Goal: Check status: Check status

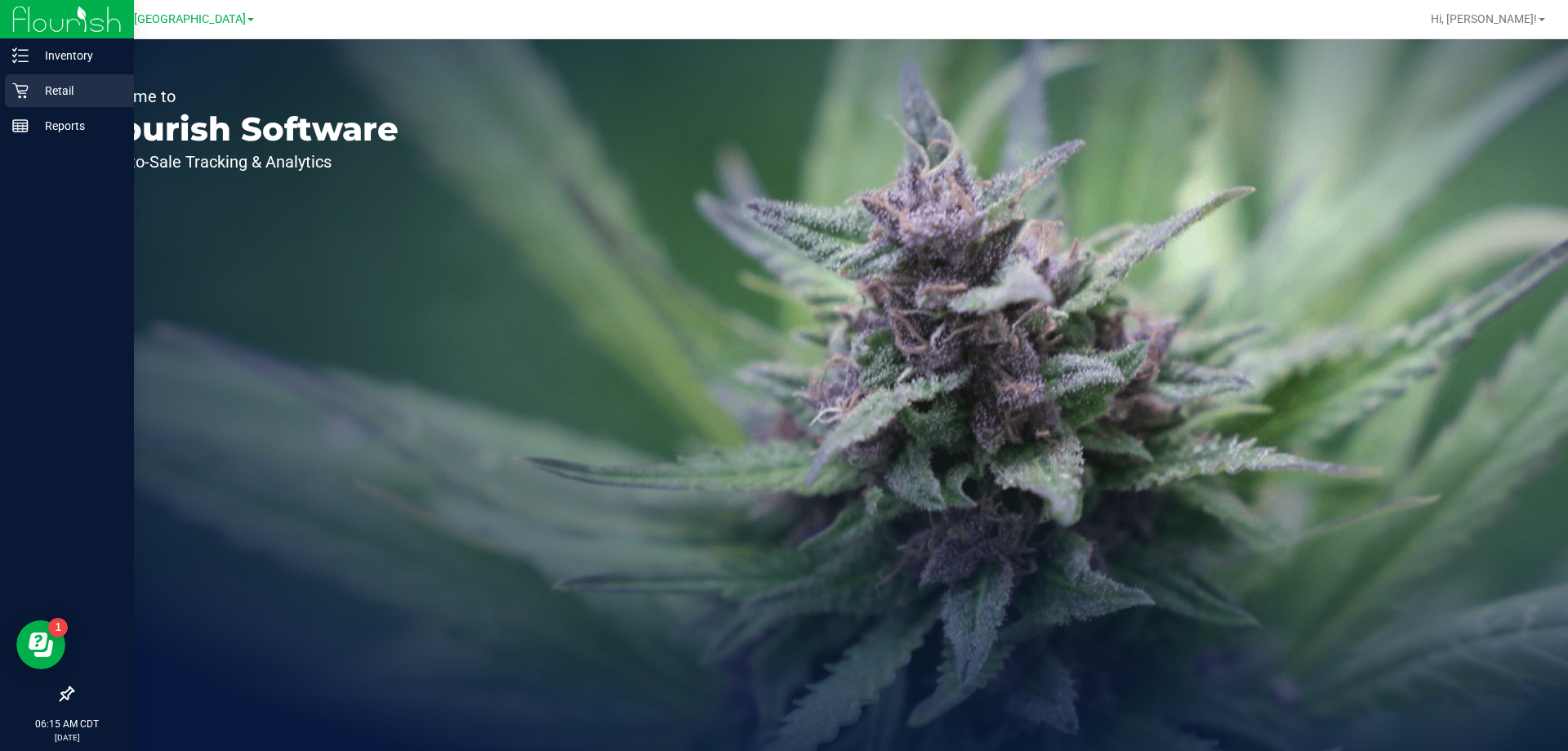
click at [25, 92] on icon at bounding box center [20, 90] width 16 height 16
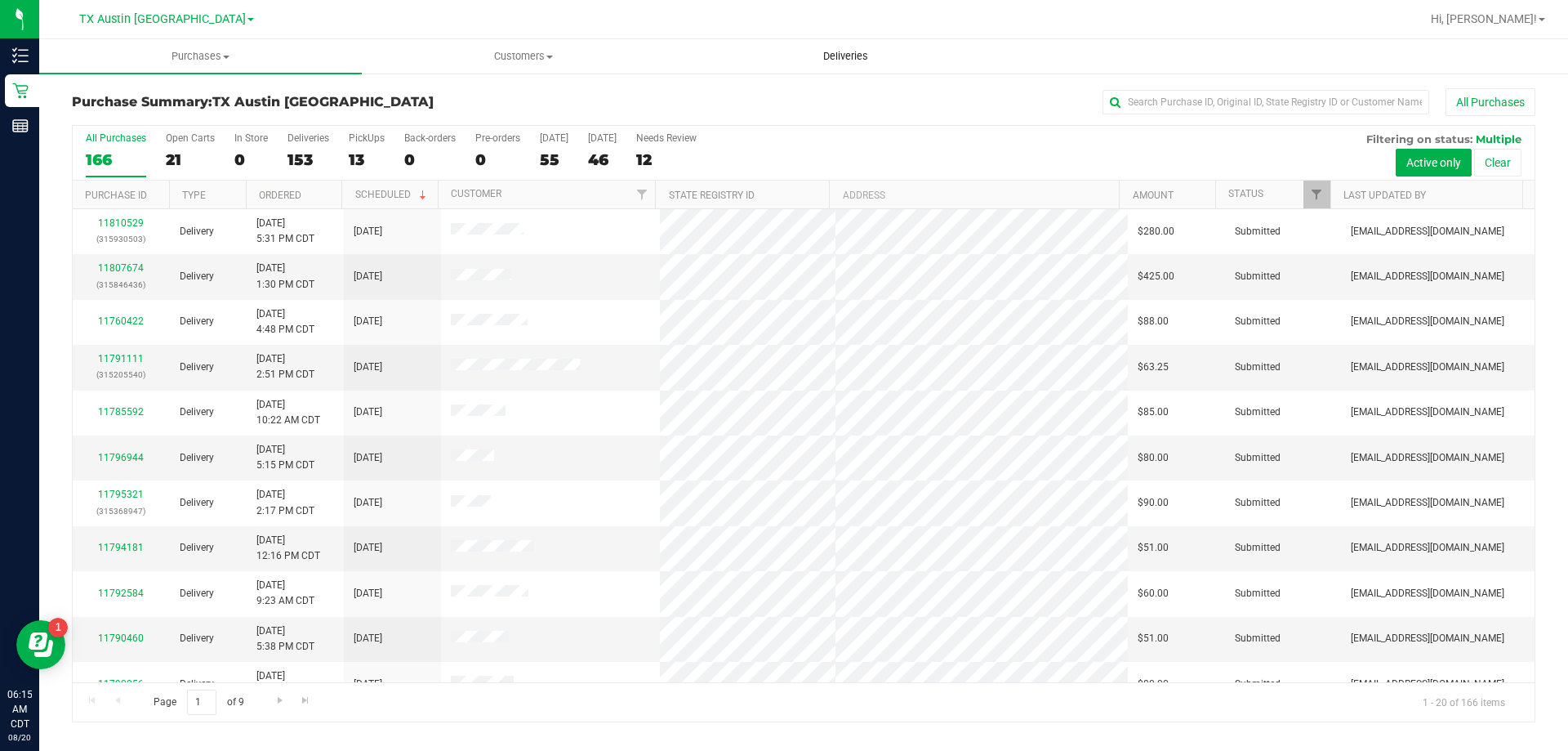
click at [835, 50] on span "Deliveries" at bounding box center [845, 56] width 89 height 14
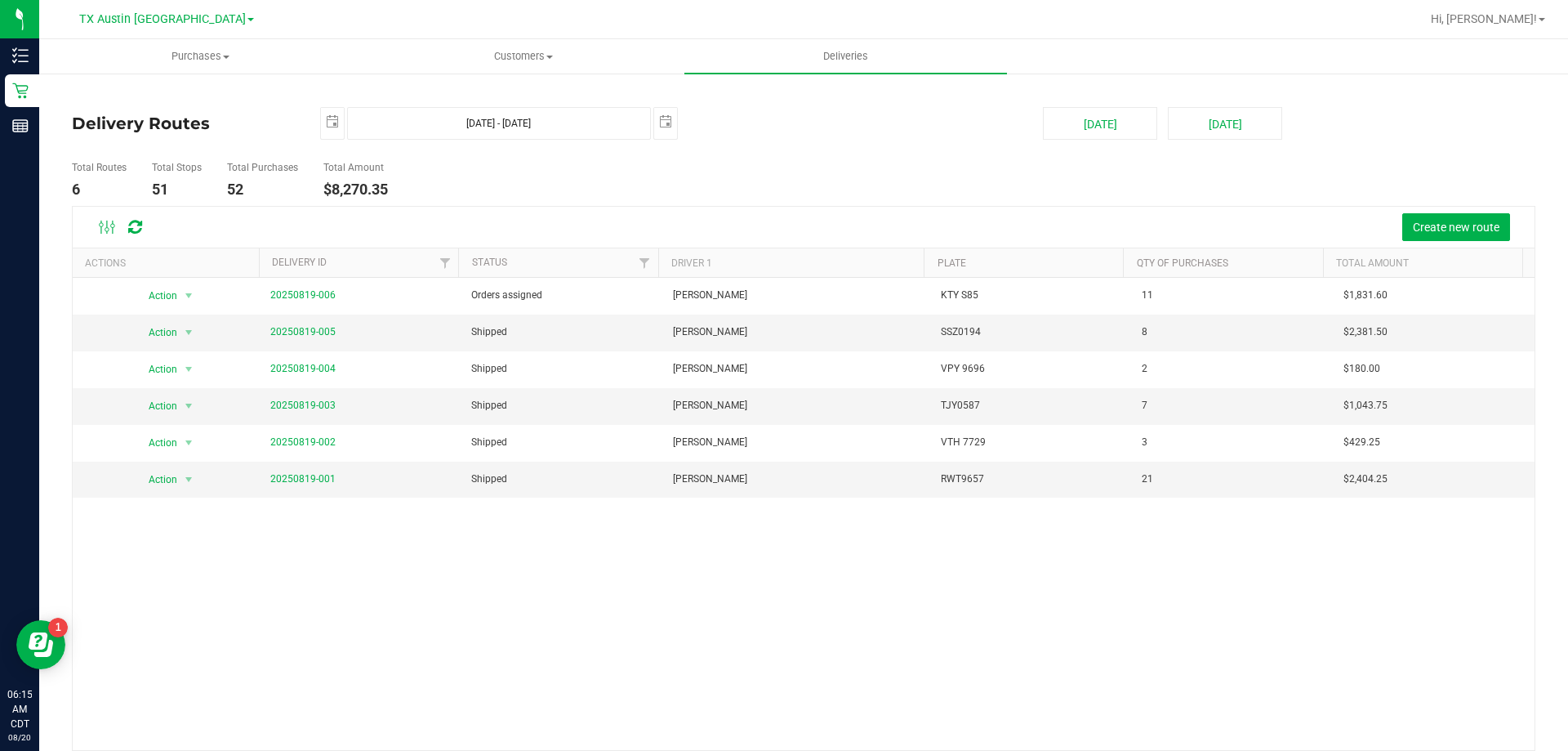
click at [199, 15] on link "TX Austin [GEOGRAPHIC_DATA]" at bounding box center [167, 18] width 175 height 15
click at [160, 100] on link "TX San Antonio Retail" at bounding box center [166, 101] width 238 height 22
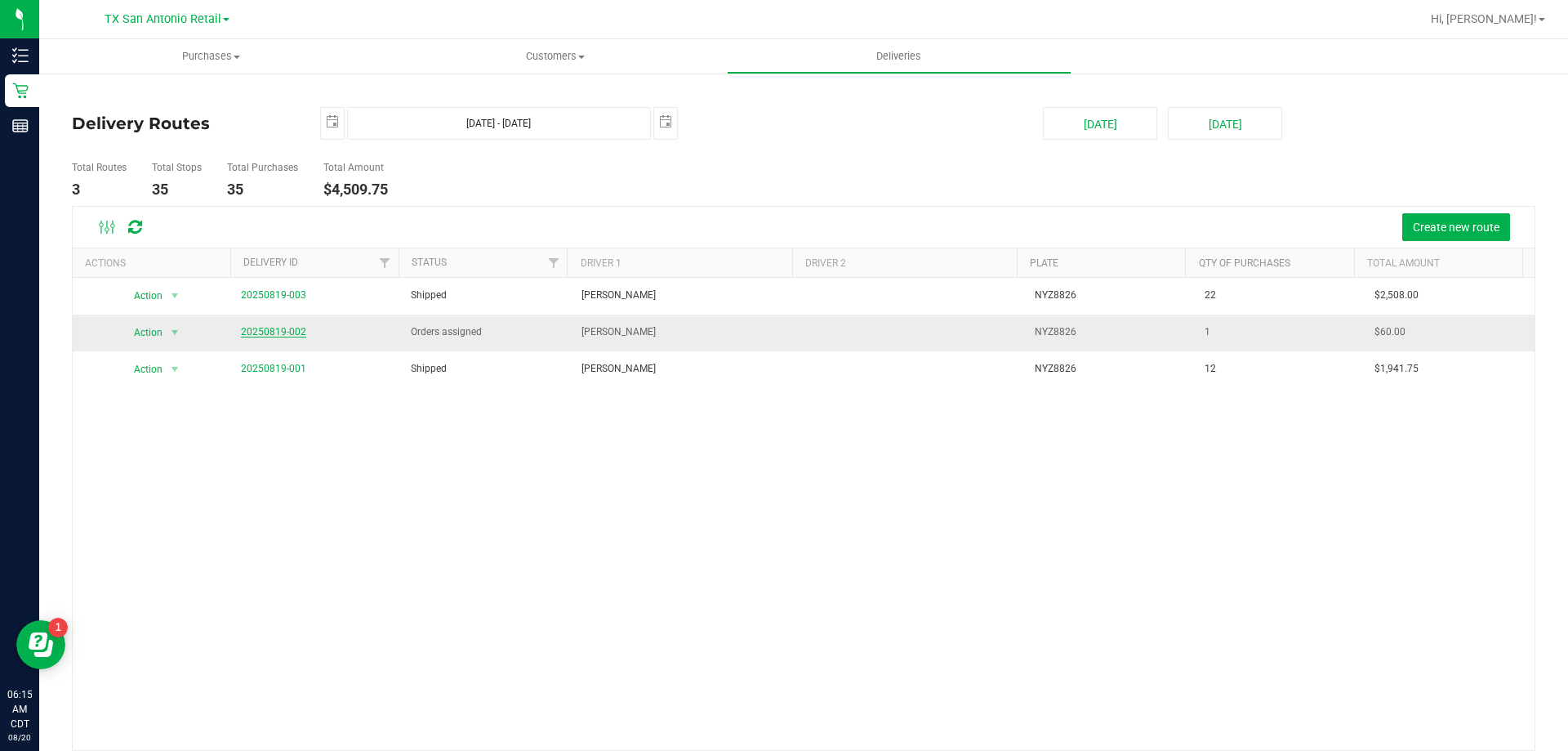
click at [286, 330] on link "20250819-002" at bounding box center [274, 331] width 65 height 12
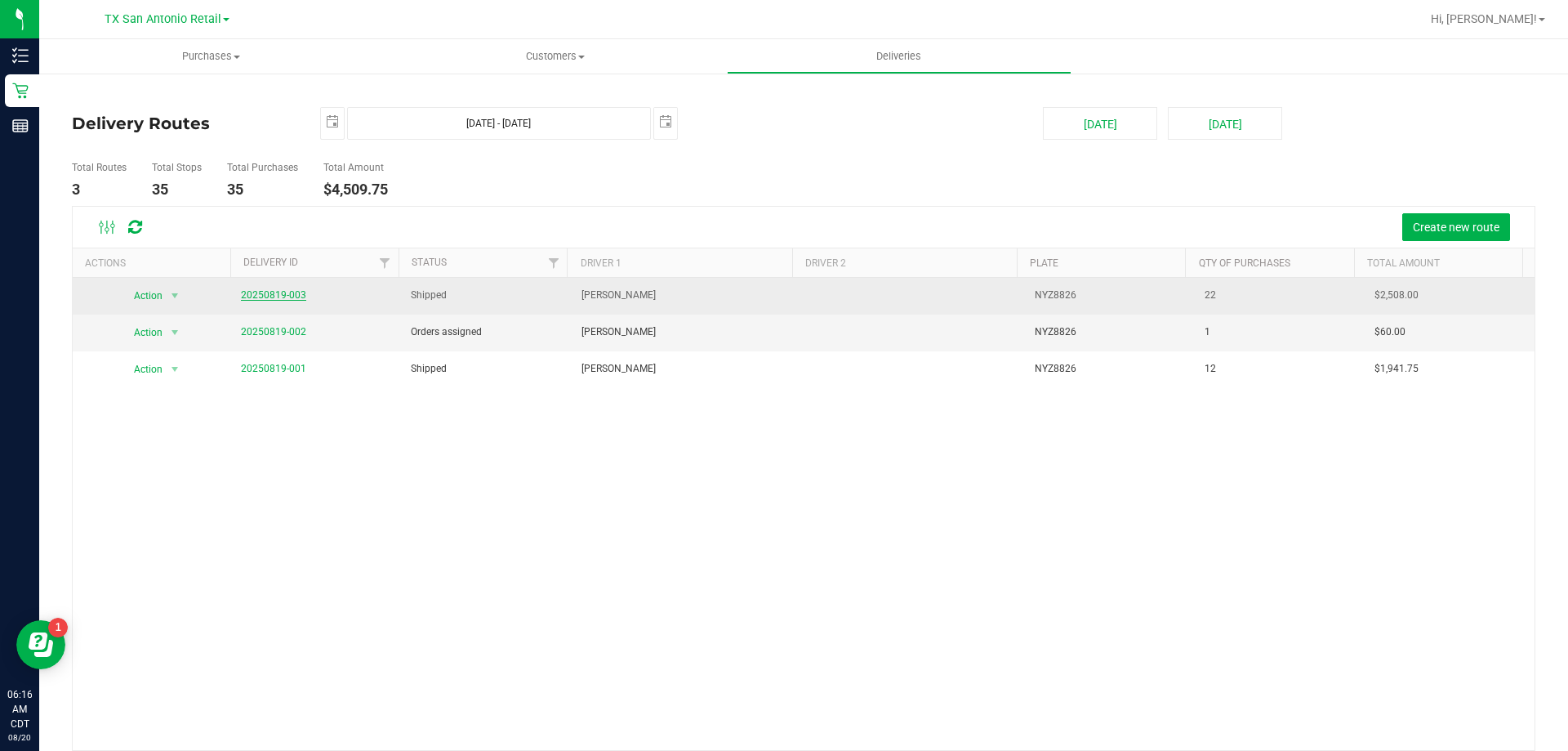
click at [262, 294] on link "20250819-003" at bounding box center [274, 295] width 65 height 12
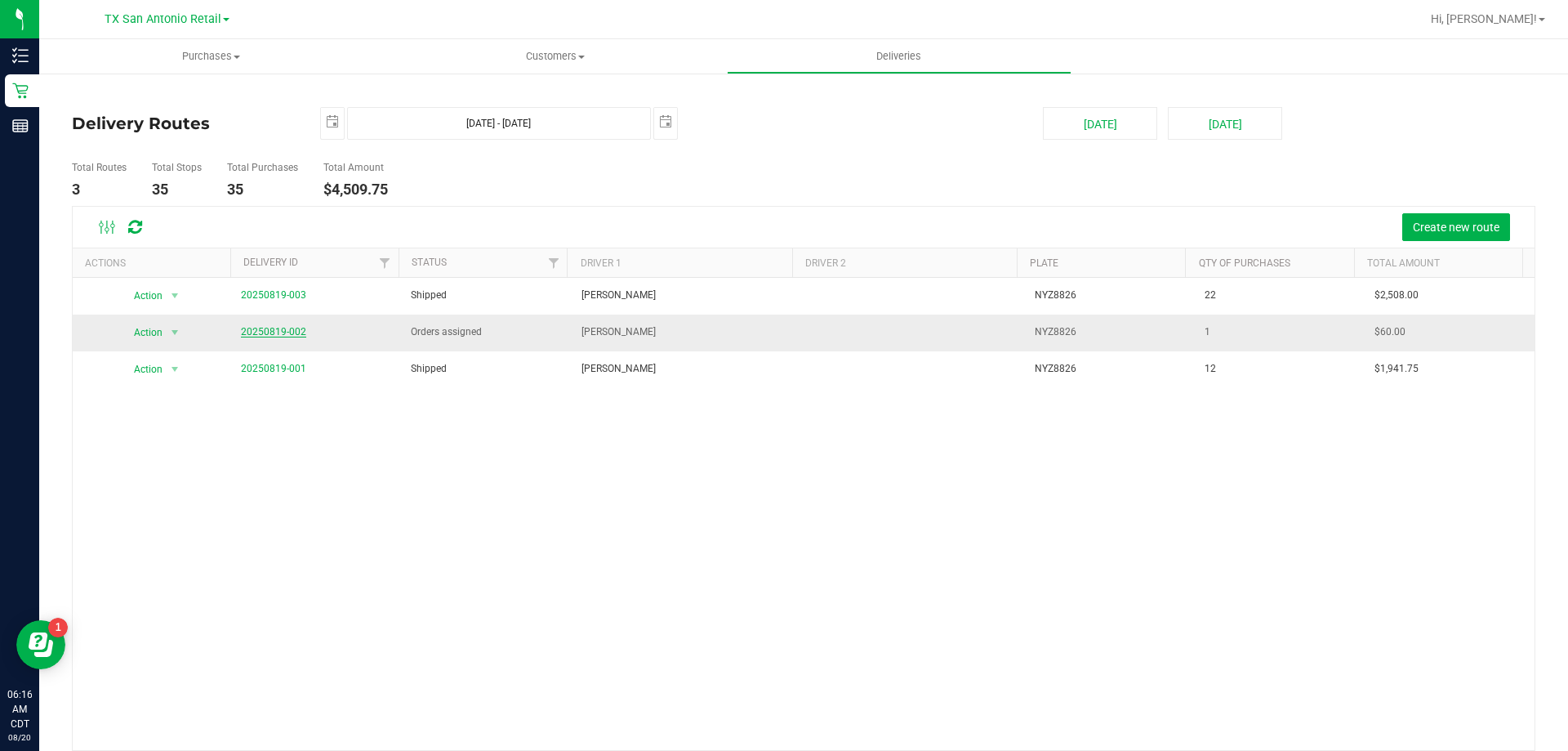
click at [277, 328] on link "20250819-002" at bounding box center [274, 331] width 65 height 12
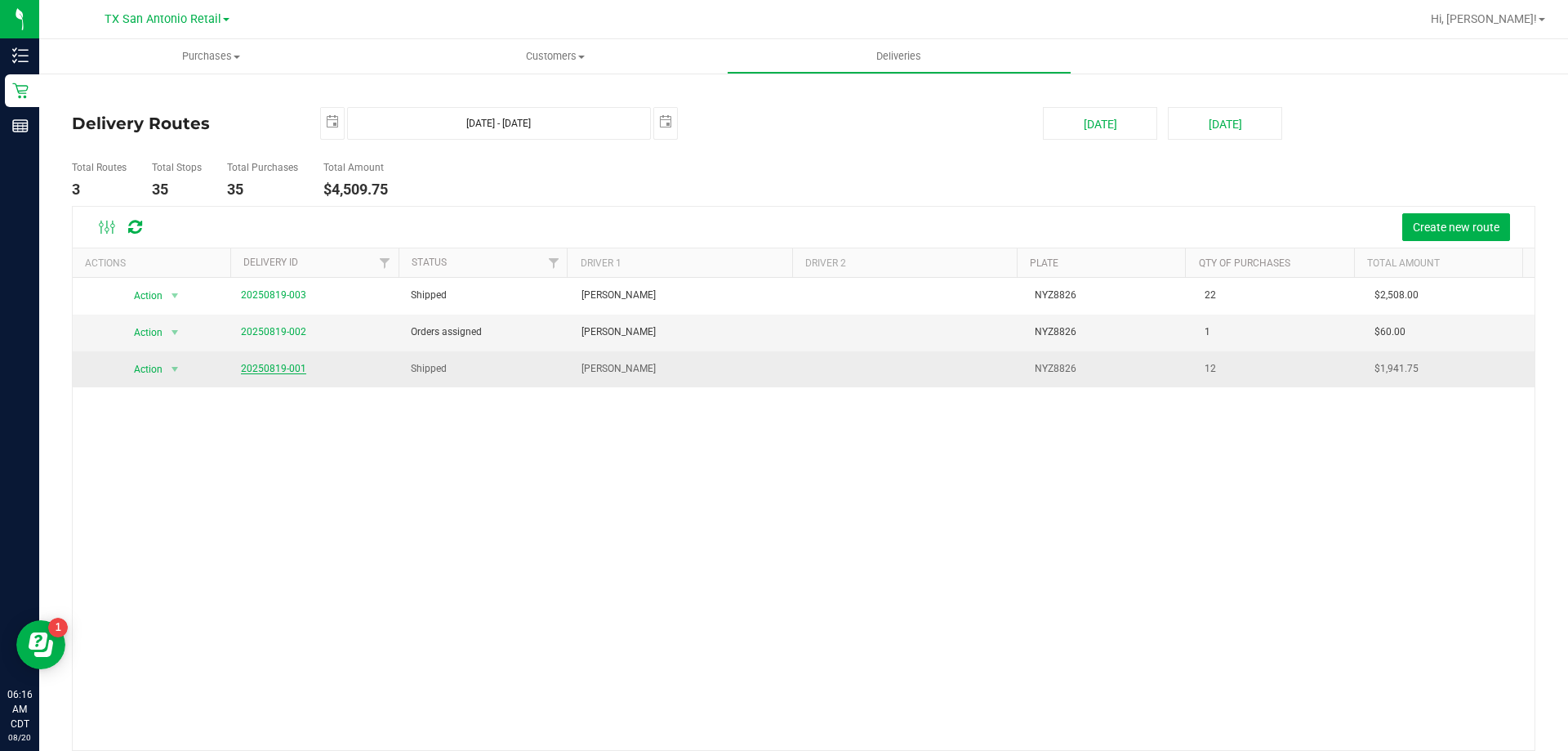
click at [282, 369] on link "20250819-001" at bounding box center [274, 369] width 65 height 12
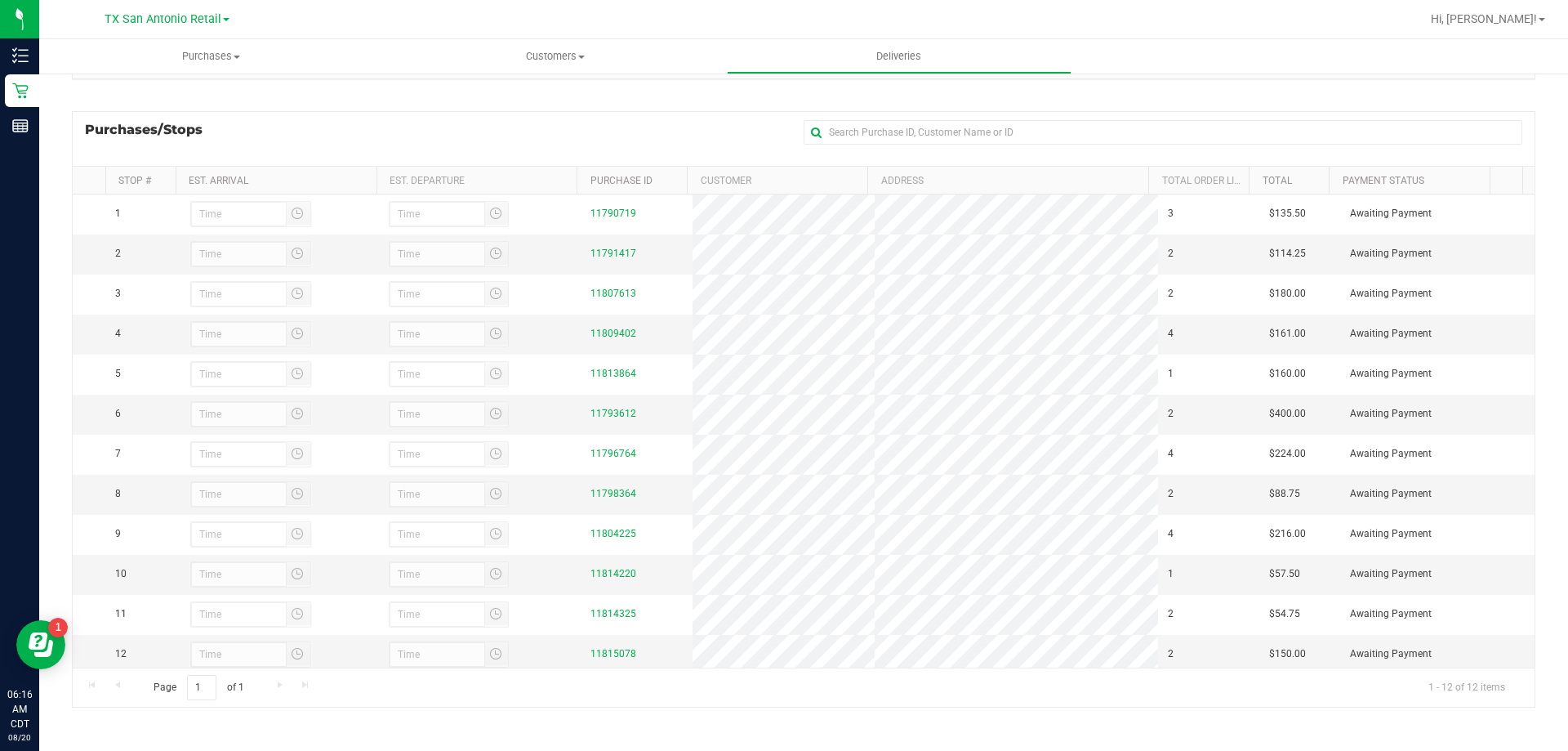
click at [1193, 15] on div at bounding box center [856, 18] width 1128 height 32
